Goal: Transaction & Acquisition: Purchase product/service

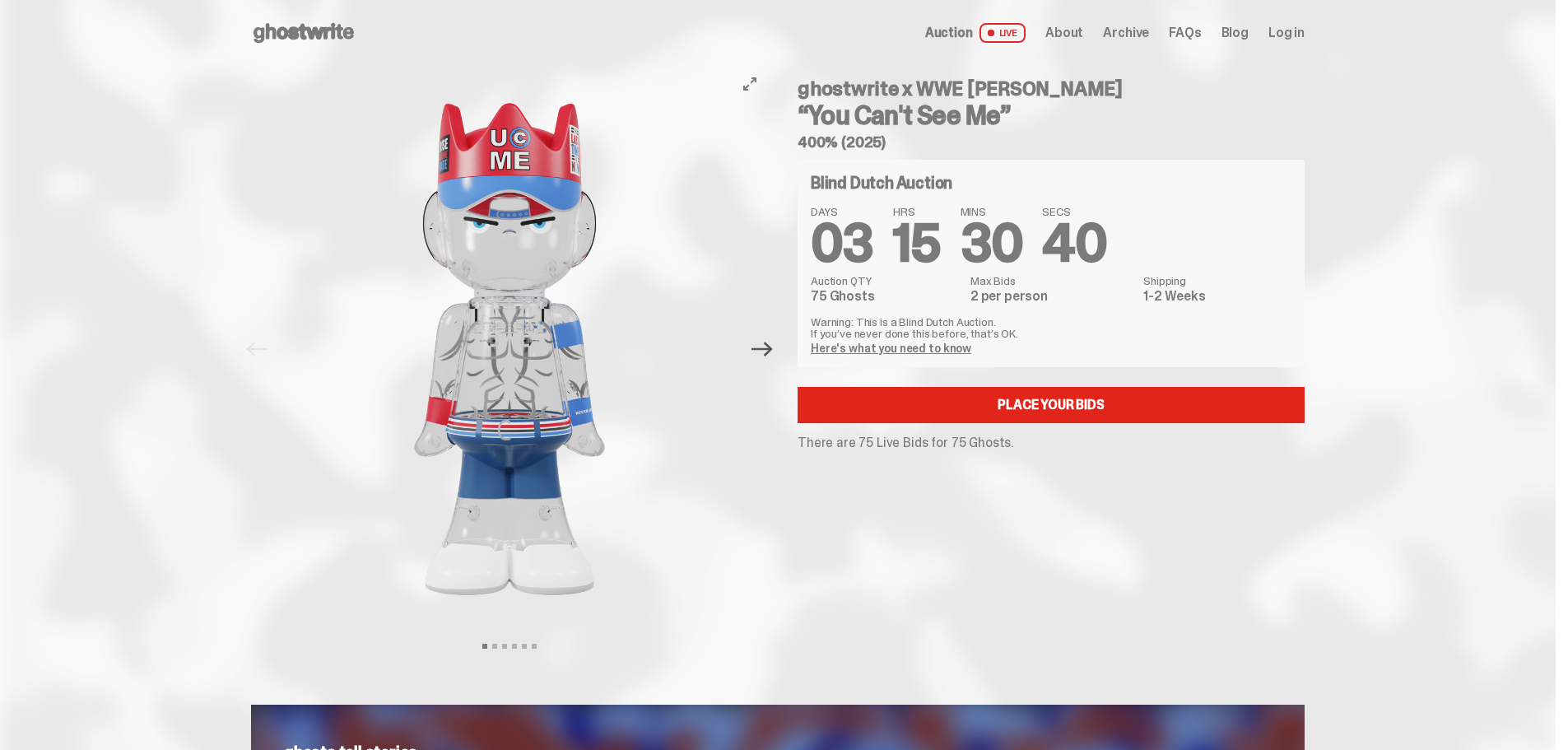
click at [773, 353] on icon "Next" at bounding box center [762, 349] width 22 height 14
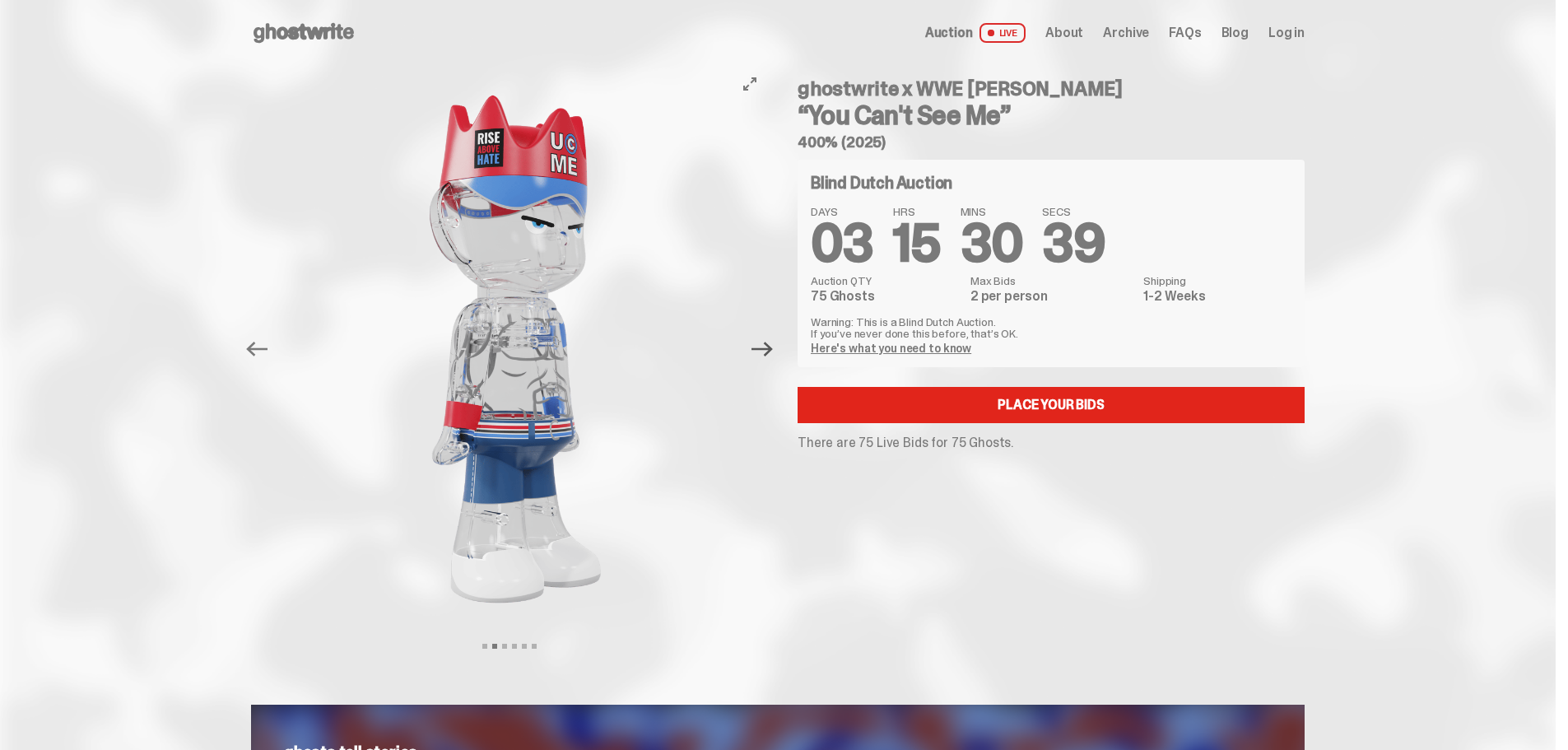
click at [773, 353] on icon "Next" at bounding box center [762, 349] width 22 height 14
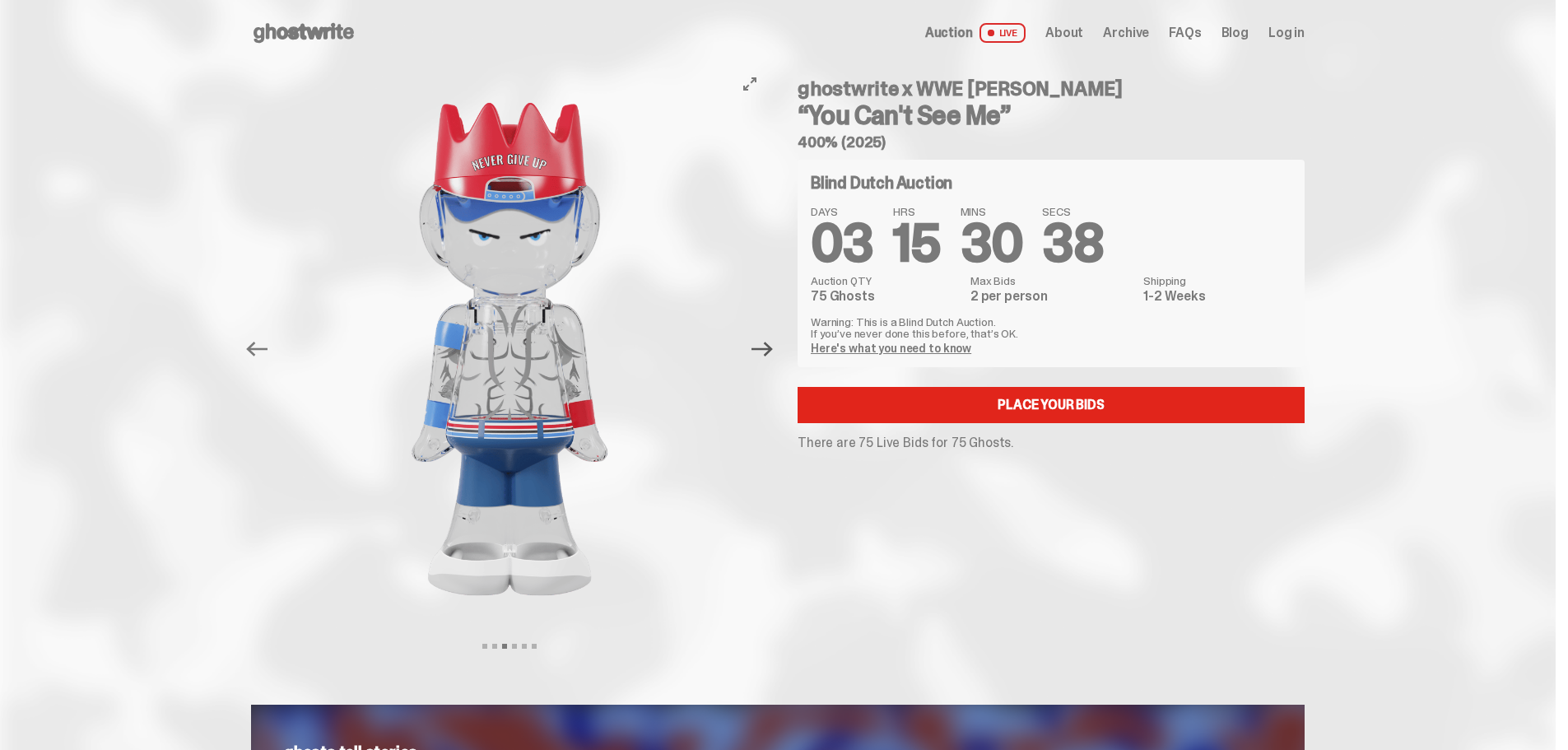
click at [773, 353] on icon "Next" at bounding box center [762, 349] width 22 height 14
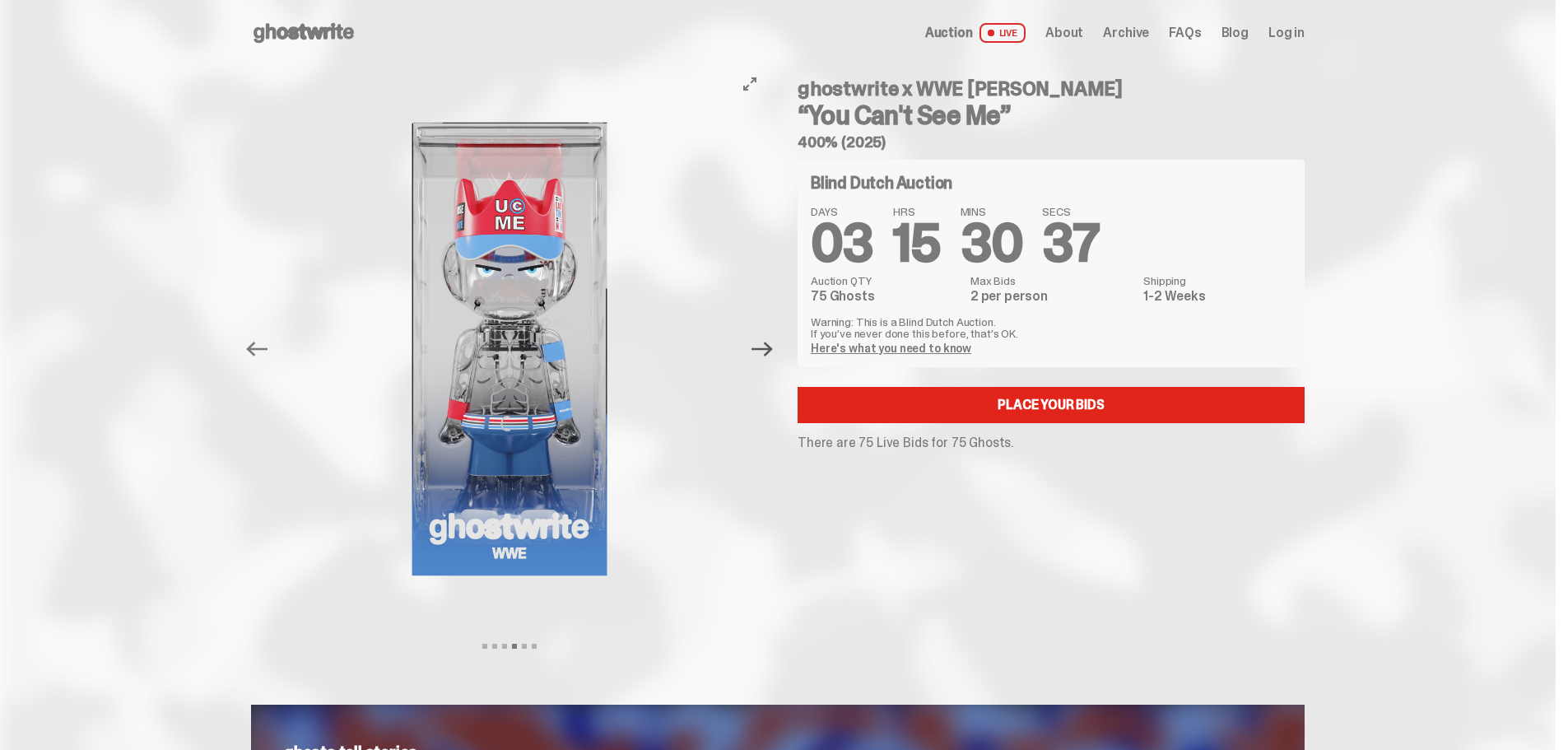
click at [770, 347] on icon "Next" at bounding box center [762, 349] width 22 height 22
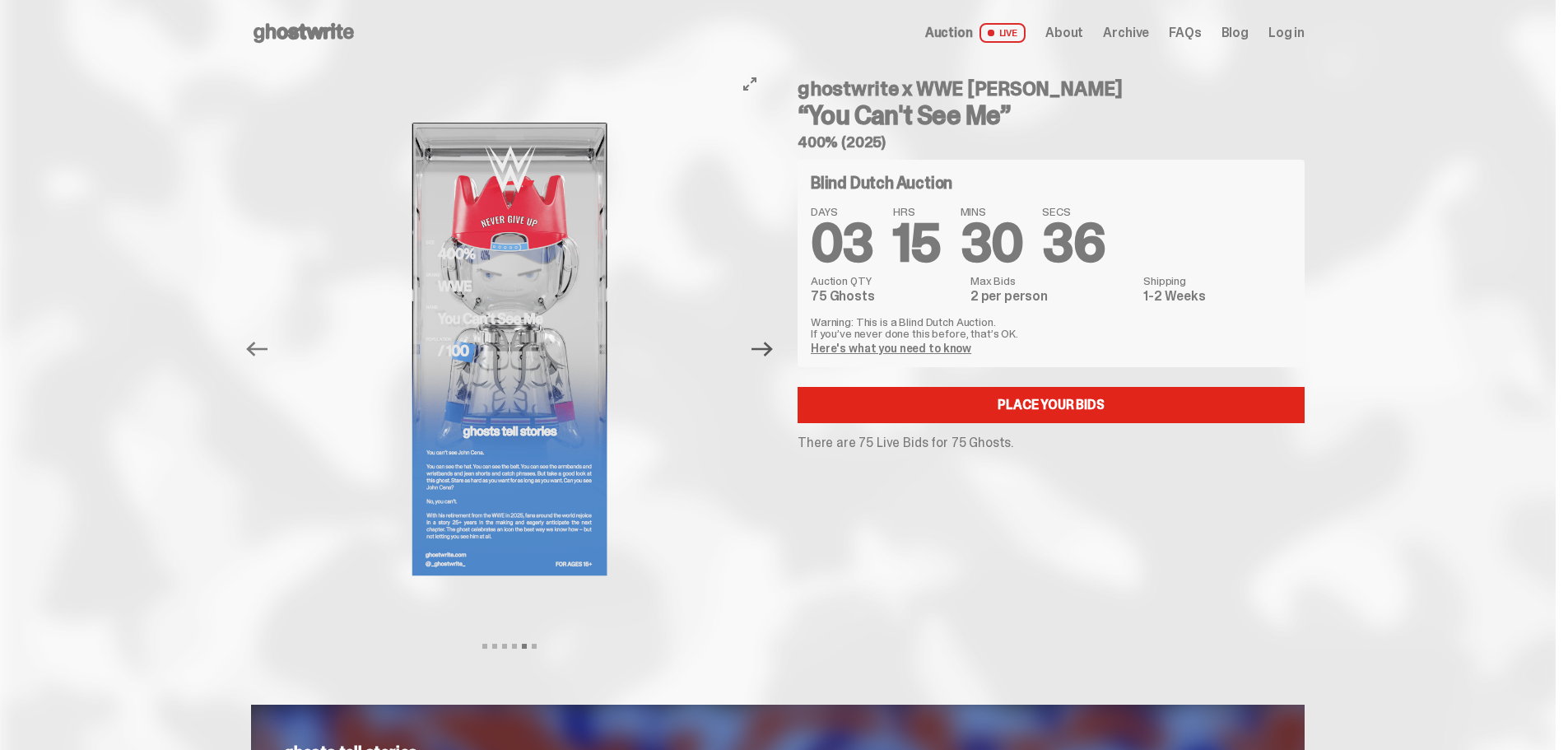
click at [770, 347] on icon "Next" at bounding box center [762, 349] width 22 height 22
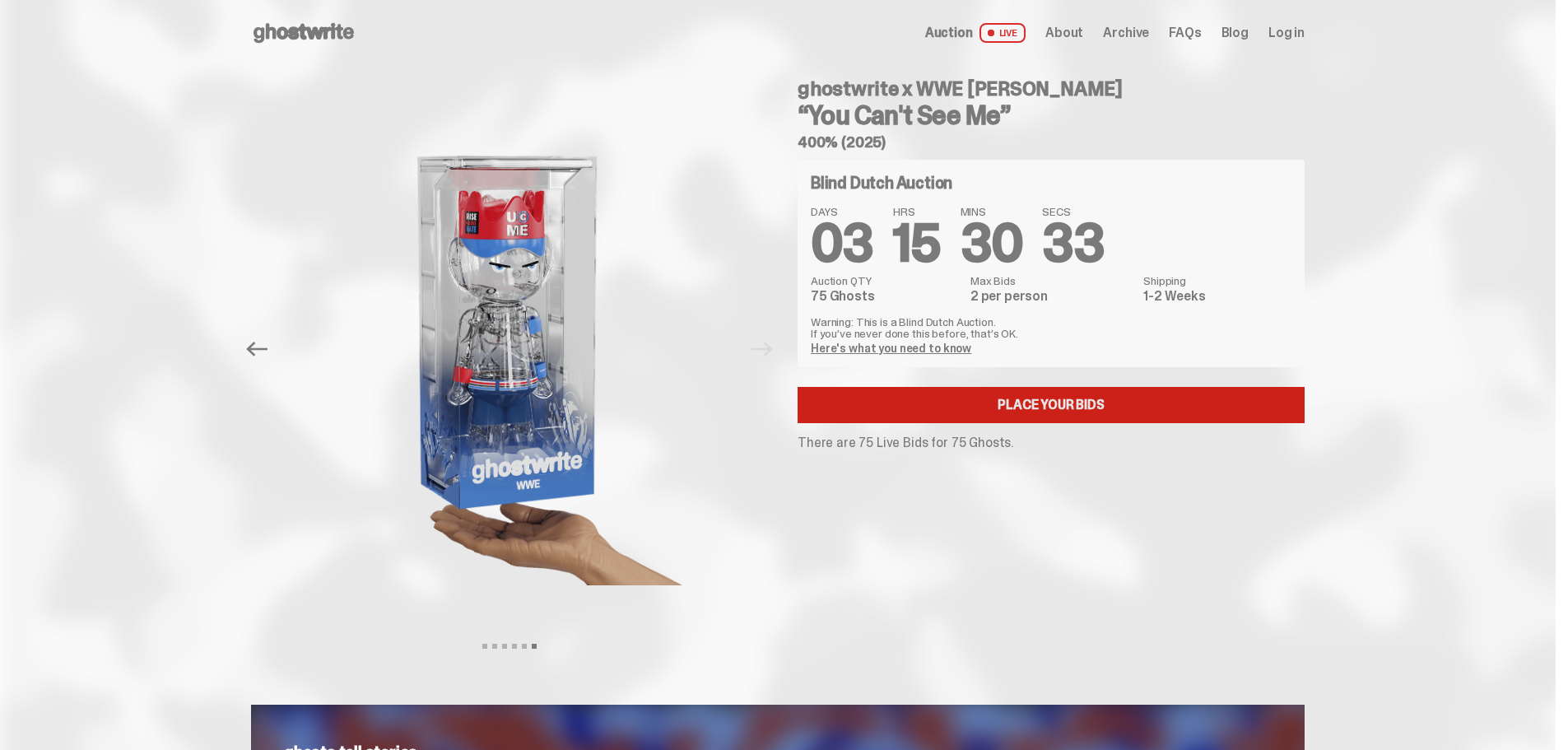
click at [1133, 406] on link "Place your Bids" at bounding box center [1051, 405] width 507 height 36
